Goal: Obtain resource: Download file/media

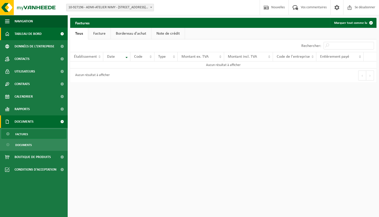
click at [43, 38] on link "TABLEAU DE BORD" at bounding box center [34, 34] width 68 height 13
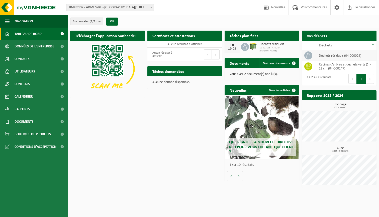
click at [329, 54] on td "Déchets résiduels (04-000029)" at bounding box center [345, 55] width 61 height 11
click at [249, 76] on div "Vous avez 2 document(s) non lu(s)." at bounding box center [262, 74] width 75 height 12
click at [249, 75] on p "Vous avez 2 document(s) non lu(s)." at bounding box center [262, 74] width 65 height 4
click at [287, 61] on link "Voir vos documents" at bounding box center [279, 63] width 40 height 10
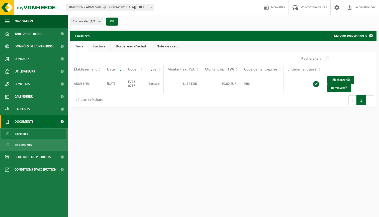
click at [98, 46] on link "Facture" at bounding box center [99, 47] width 22 height 12
click at [126, 44] on link "Bordereau d'achat" at bounding box center [131, 47] width 40 height 12
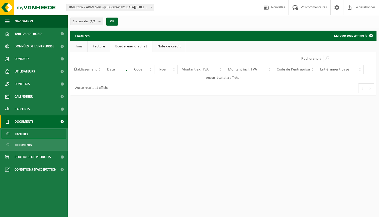
click at [160, 46] on link "Note de crédit" at bounding box center [169, 47] width 33 height 12
click at [87, 49] on link "Tous" at bounding box center [78, 47] width 17 height 12
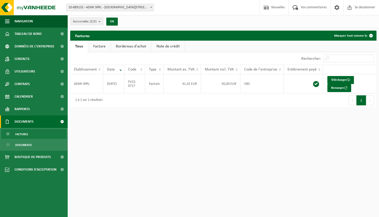
click at [100, 23] on b "submit" at bounding box center [101, 21] width 5 height 7
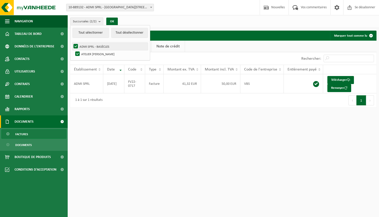
click at [97, 48] on label "ADMI SPRL - BASÈCLES" at bounding box center [110, 47] width 76 height 8
click at [72, 43] on input "ADMI SPRL - BASÈCLES" at bounding box center [71, 42] width 0 height 0
click at [97, 48] on label "ADMI SPRL - BASÈCLES" at bounding box center [110, 47] width 76 height 8
click at [72, 43] on input "ADMI SPRL - BASÈCLES" at bounding box center [71, 42] width 0 height 0
checkbox input "true"
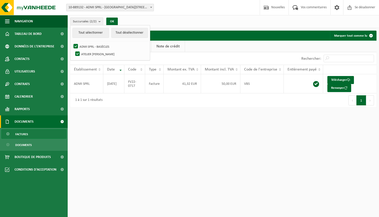
click at [163, 19] on div "Succursales (2/2) Tout sélectionner Tout désélectionner ADMI SPRL - BASÈCLES AT…" at bounding box center [224, 21] width 312 height 13
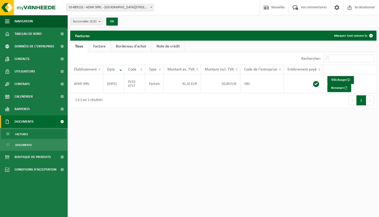
click at [200, 51] on ul "Tous Facture Bordereau d'achat Note de crédit" at bounding box center [223, 47] width 307 height 12
click at [171, 52] on div "10 25 50 100 10 resultaten weergeven" at bounding box center [146, 58] width 153 height 13
click at [171, 48] on link "Note de crédit" at bounding box center [168, 47] width 33 height 12
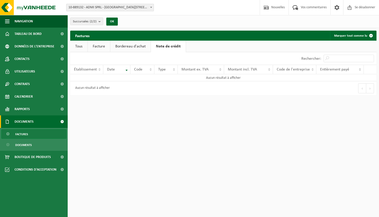
click at [144, 46] on link "Bordereau d'achat" at bounding box center [130, 47] width 40 height 12
click at [98, 43] on link "Facture" at bounding box center [99, 47] width 22 height 12
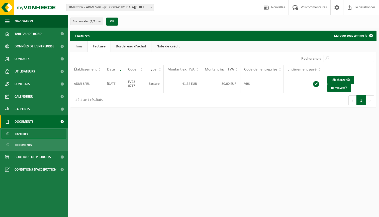
click at [81, 46] on link "Tous" at bounding box center [78, 47] width 17 height 12
click at [342, 78] on link "Télécharger" at bounding box center [341, 80] width 27 height 8
click at [102, 22] on b "submit" at bounding box center [101, 21] width 5 height 7
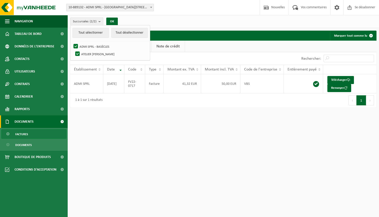
click at [158, 15] on div "Succursales (2/2) Tout sélectionner Tout désélectionner ADMI SPRL - BASÈCLES AT…" at bounding box center [224, 21] width 312 height 13
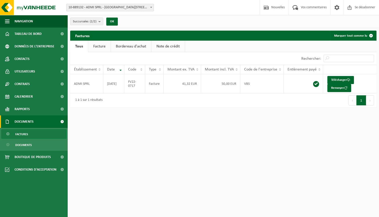
click at [150, 7] on b at bounding box center [151, 7] width 2 height 1
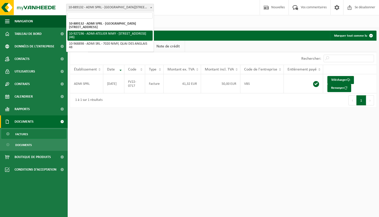
select select "132790"
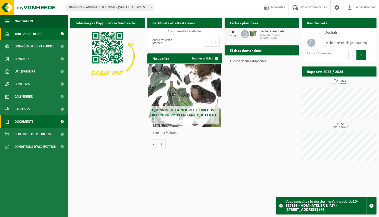
click at [37, 122] on link "DOCUMENTS" at bounding box center [34, 121] width 68 height 13
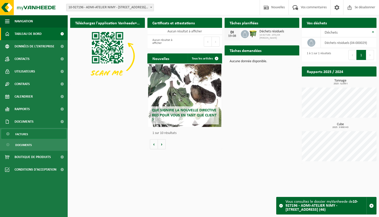
click at [25, 136] on span "FACTURES" at bounding box center [21, 134] width 13 height 10
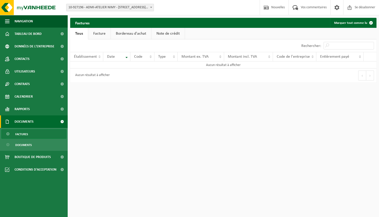
click at [151, 7] on span at bounding box center [151, 7] width 5 height 7
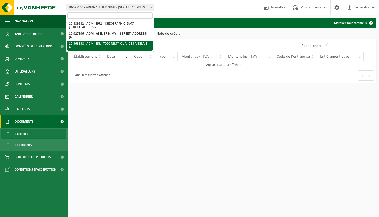
select select "154569"
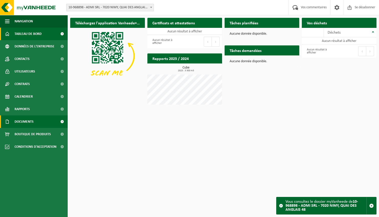
click at [36, 123] on link "DOCUMENTS" at bounding box center [34, 121] width 68 height 13
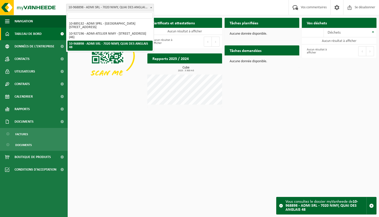
click at [151, 7] on b at bounding box center [151, 7] width 2 height 1
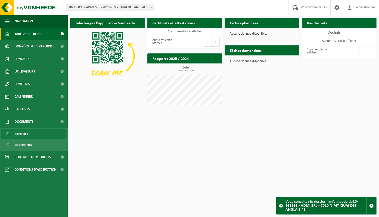
click at [26, 136] on span "FACTURES" at bounding box center [21, 134] width 13 height 10
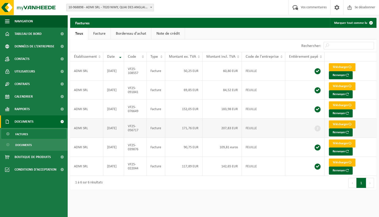
click at [349, 123] on link "Télécharger" at bounding box center [342, 124] width 27 height 8
